Goal: Task Accomplishment & Management: Complete application form

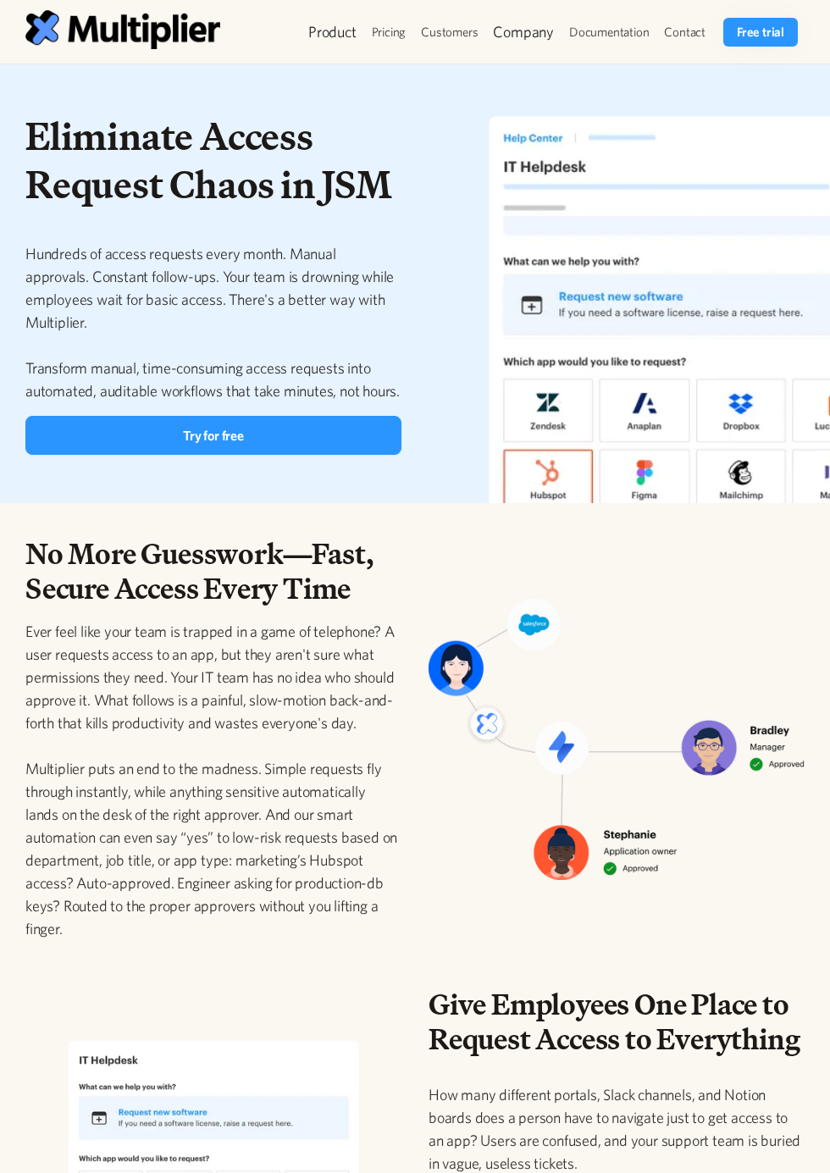
click at [21, 534] on div "No More Guesswork—Fast, Secure Access Every Time Ever feel like your team is tr…" at bounding box center [415, 728] width 830 height 450
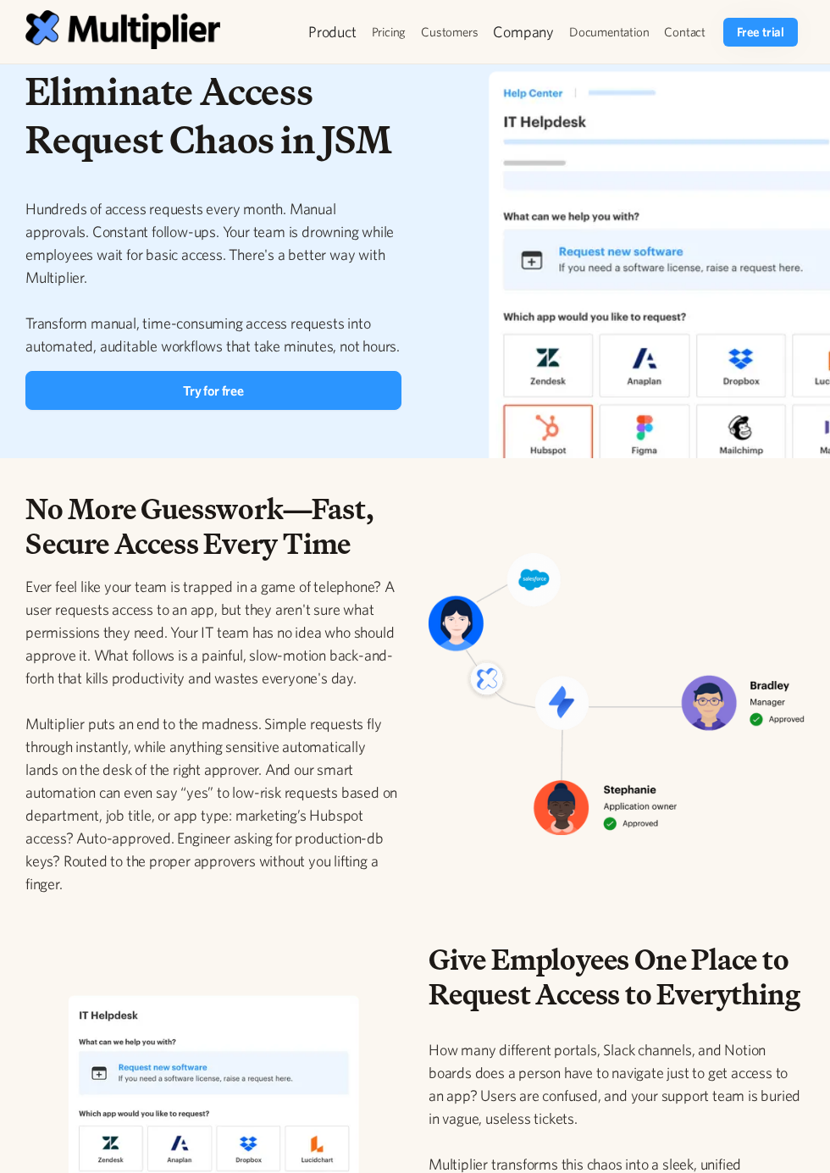
scroll to position [76, 0]
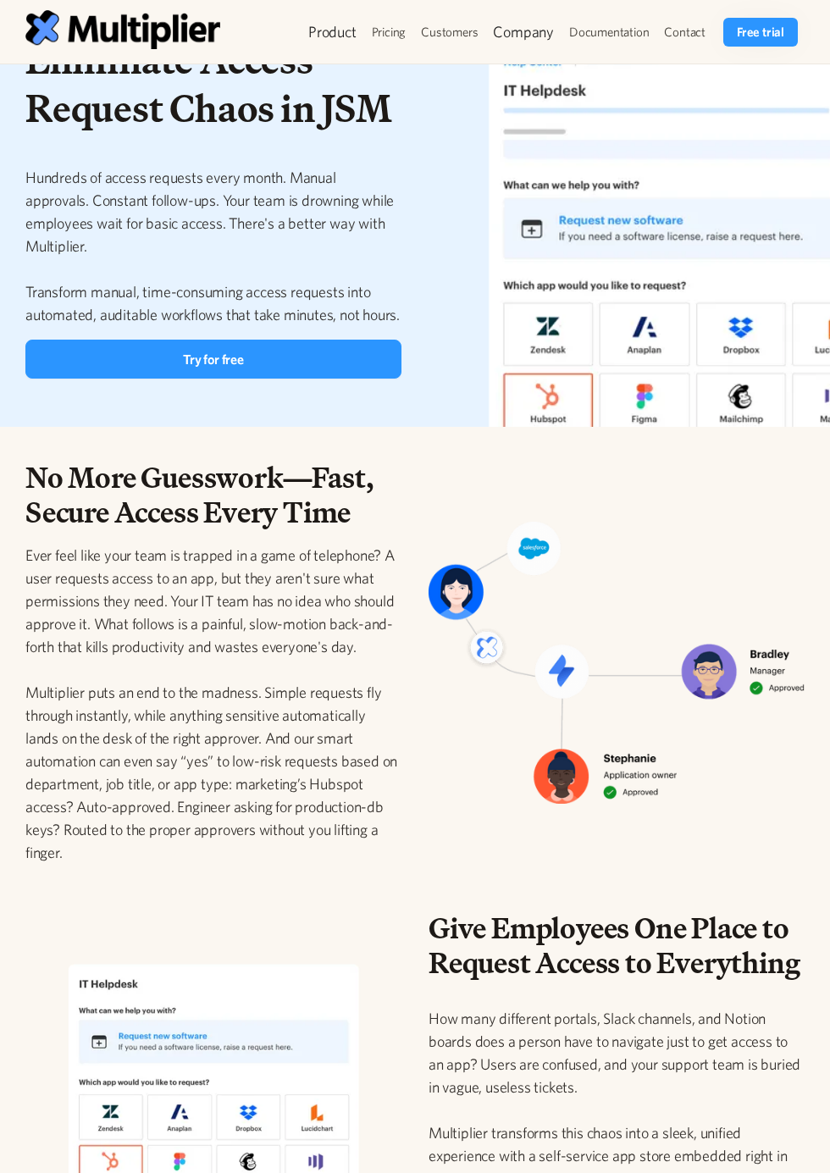
click at [173, 662] on p "Ever feel like your team is trapped in a game of telephone? A user requests acc…" at bounding box center [213, 704] width 376 height 320
click at [134, 633] on p "Ever feel like your team is trapped in a game of telephone? A user requests acc…" at bounding box center [213, 704] width 376 height 320
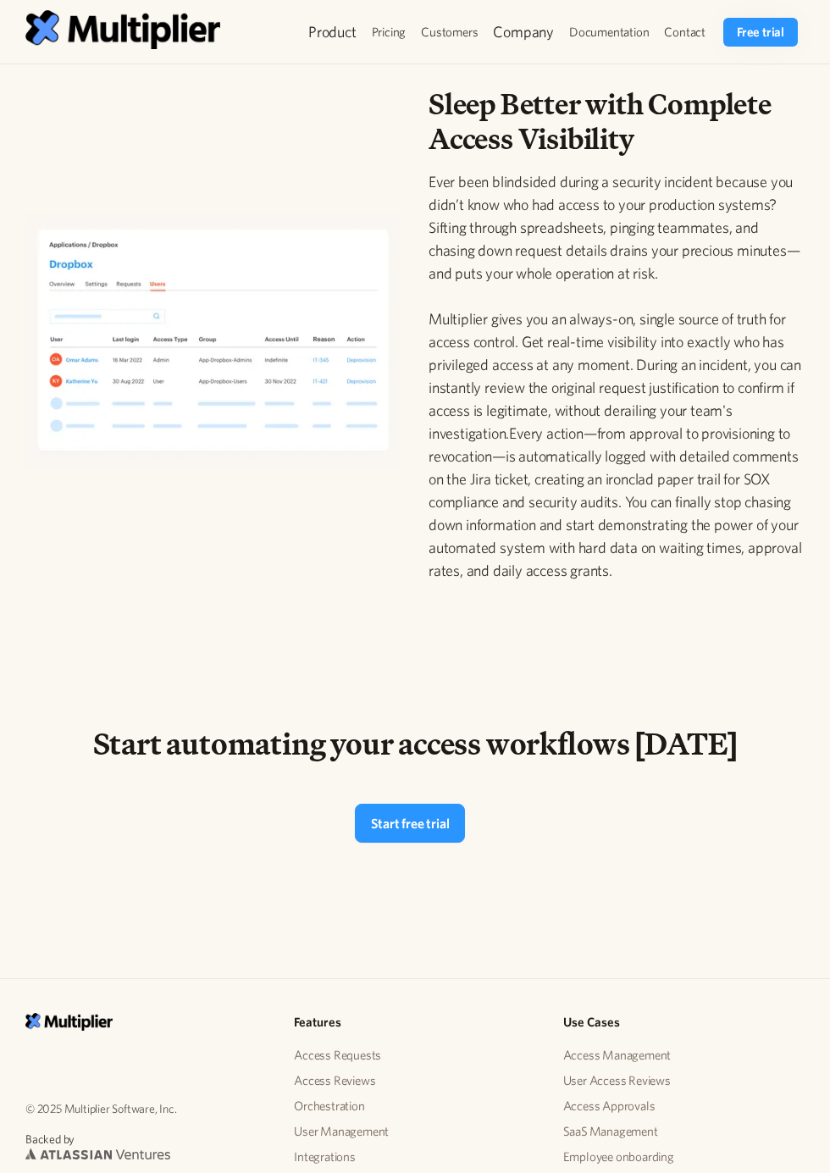
scroll to position [1898, 0]
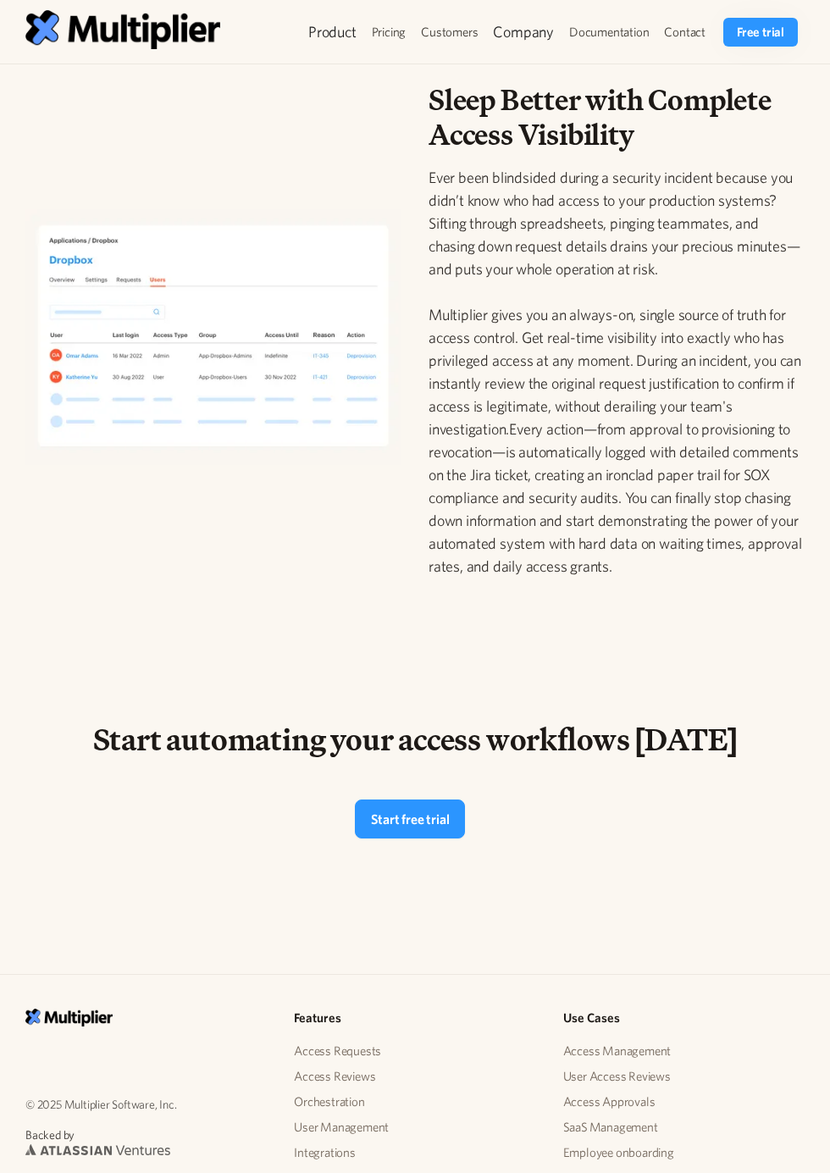
click at [21, 716] on div "Start automating your access workflows [DATE] Start free trial" at bounding box center [415, 779] width 830 height 282
click at [5, 693] on div "Start automating your access workflows [DATE] Start free trial" at bounding box center [415, 779] width 830 height 282
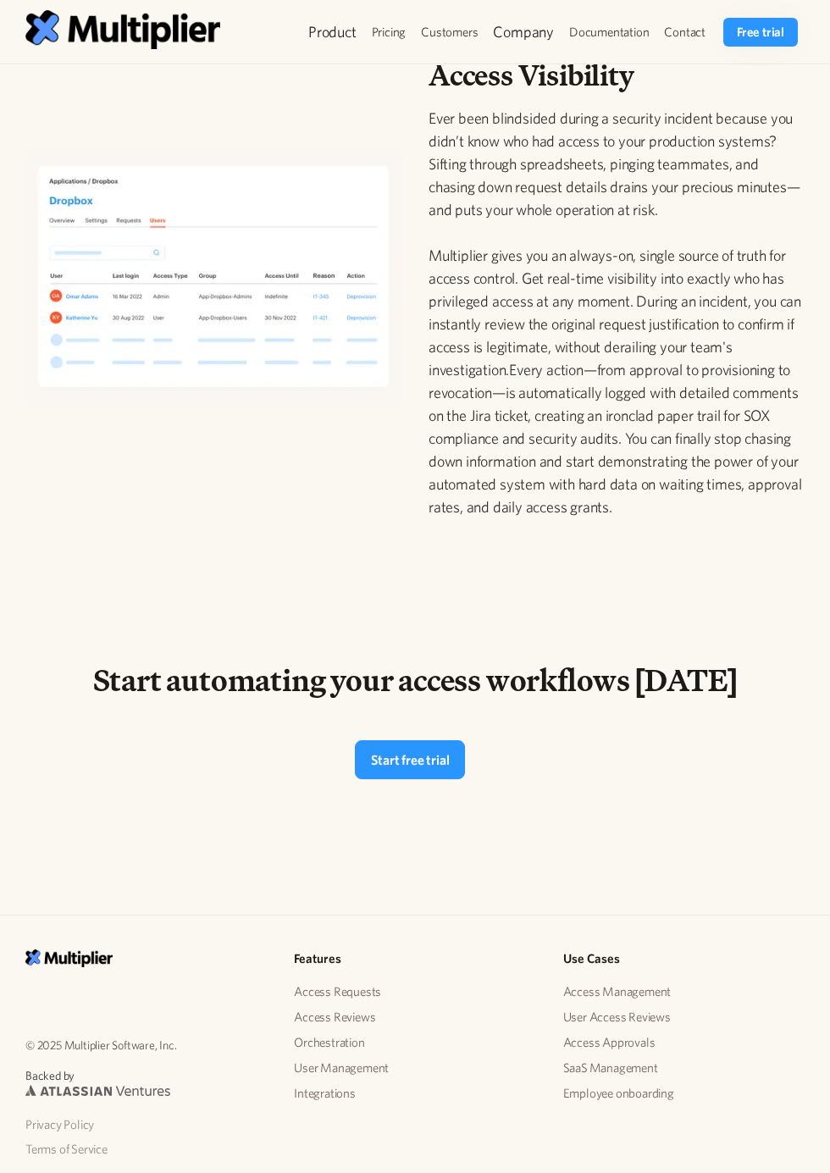
scroll to position [1956, 0]
click at [5, 613] on div "Start automating your access workflows [DATE] Start free trial" at bounding box center [415, 721] width 830 height 282
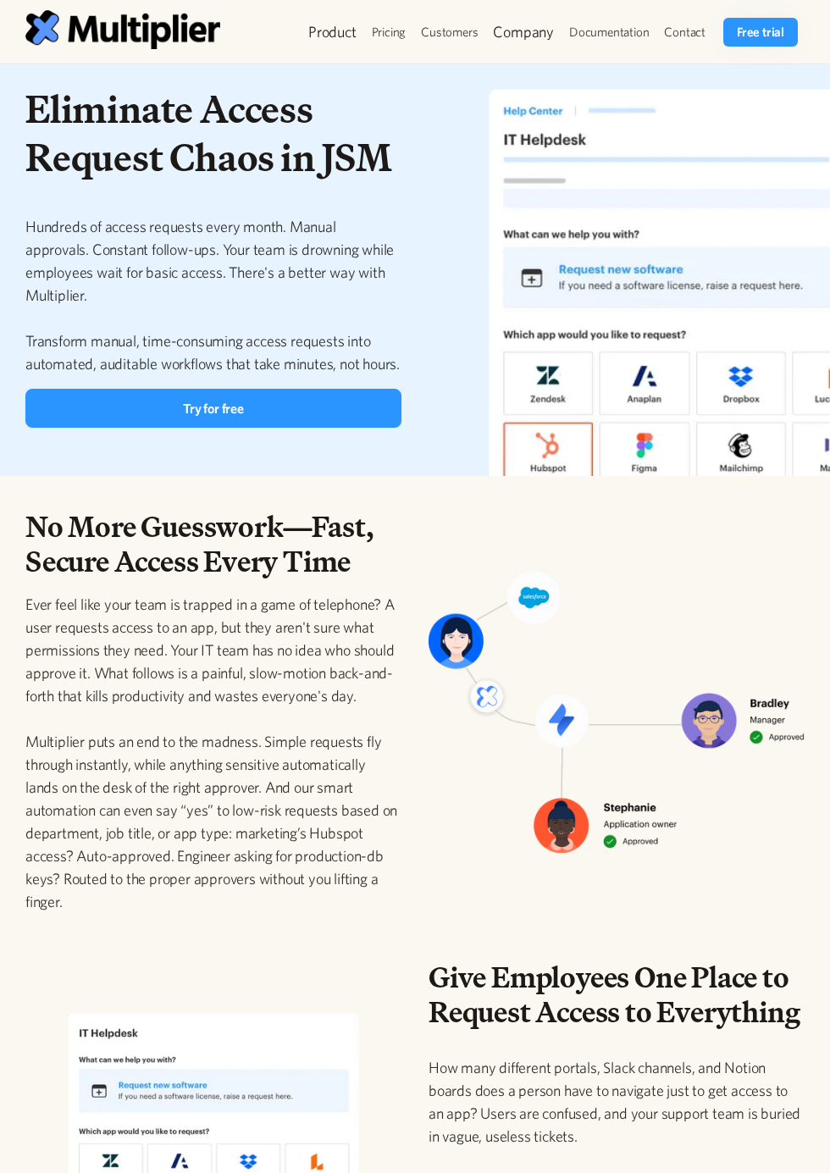
scroll to position [29, 0]
